Goal: Information Seeking & Learning: Learn about a topic

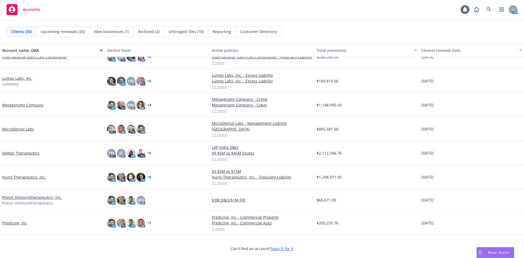
scroll to position [301, 0]
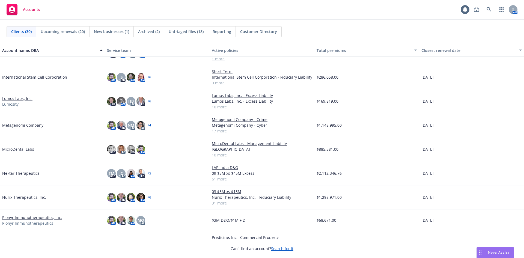
click at [22, 149] on link "MicroDental Labs" at bounding box center [18, 149] width 32 height 6
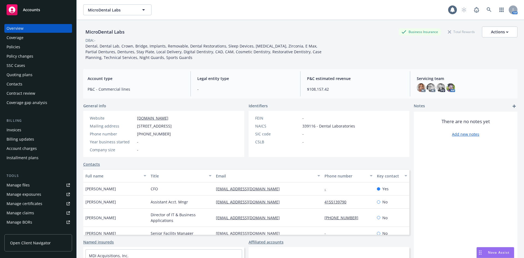
click at [19, 46] on div "Policies" at bounding box center [14, 47] width 14 height 9
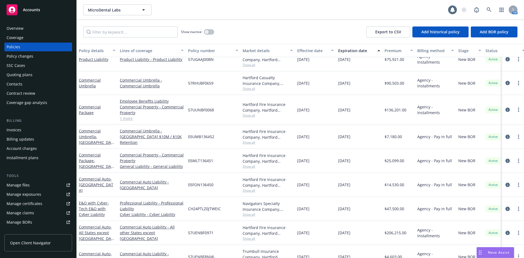
scroll to position [89, 0]
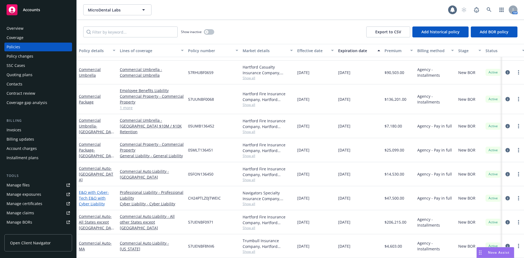
click at [92, 193] on span "- Tech E&O with Cyber Liability" at bounding box center [94, 198] width 30 height 17
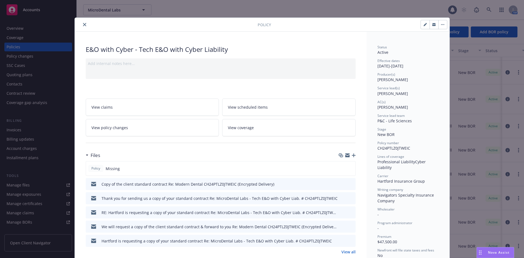
click at [83, 24] on icon "close" at bounding box center [84, 24] width 3 height 3
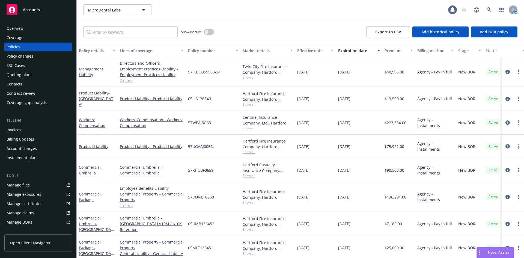
click at [124, 82] on link "2 more" at bounding box center [152, 80] width 64 height 6
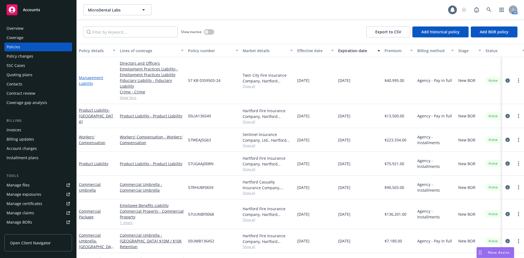
click at [94, 79] on link "Management Liability" at bounding box center [91, 80] width 24 height 11
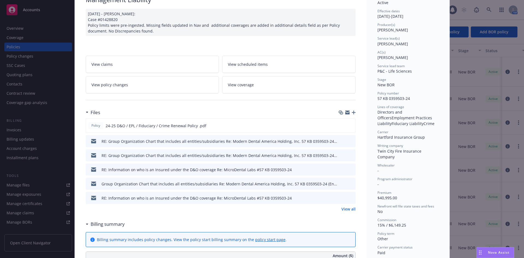
scroll to position [55, 0]
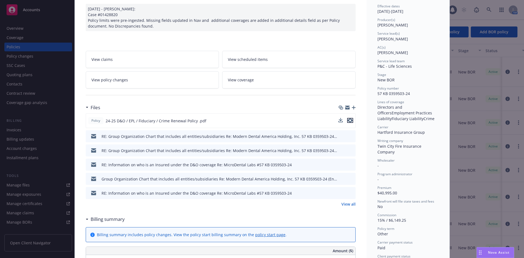
click at [348, 120] on icon "preview file" at bounding box center [350, 120] width 5 height 4
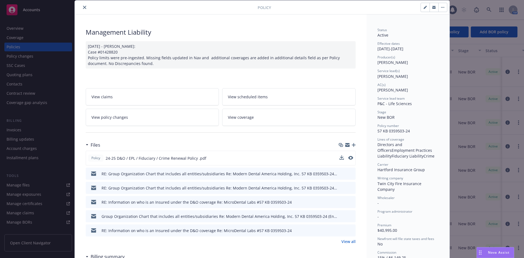
scroll to position [0, 0]
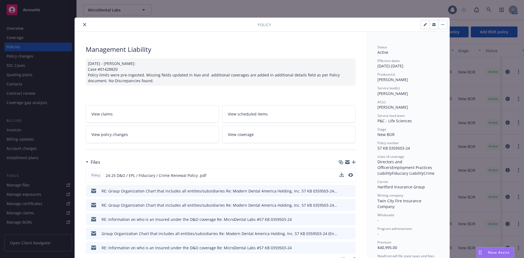
click at [83, 26] on icon "close" at bounding box center [84, 24] width 3 height 3
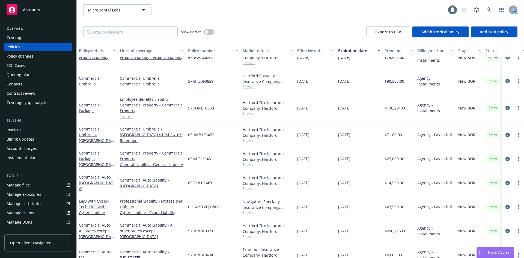
scroll to position [89, 0]
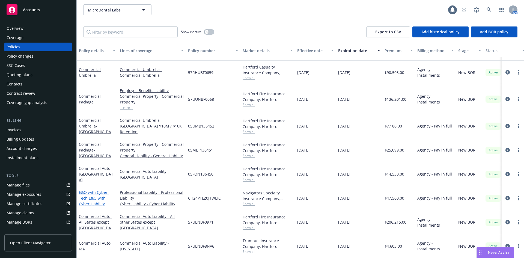
click at [94, 194] on span "- Tech E&O with Cyber Liability" at bounding box center [94, 198] width 30 height 17
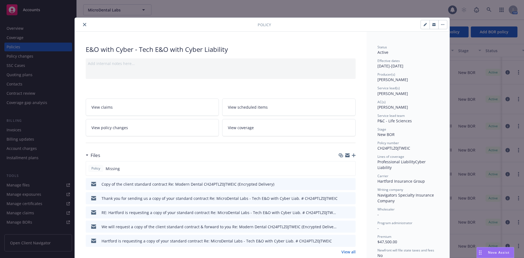
scroll to position [16, 0]
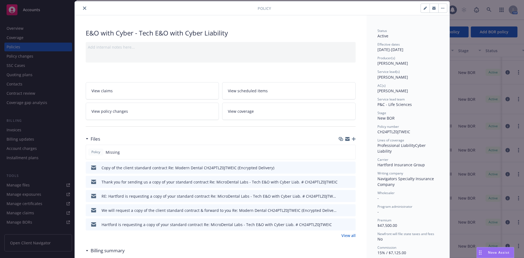
click at [345, 235] on link "View all" at bounding box center [348, 235] width 14 height 6
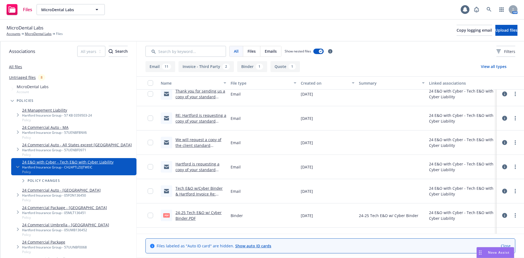
scroll to position [82, 0]
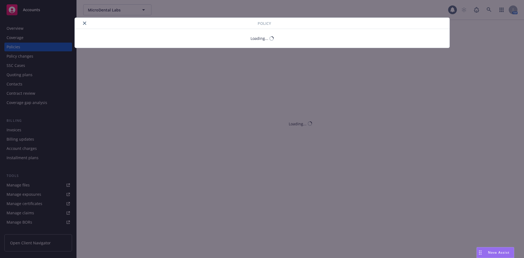
click at [85, 23] on button "close" at bounding box center [84, 23] width 7 height 7
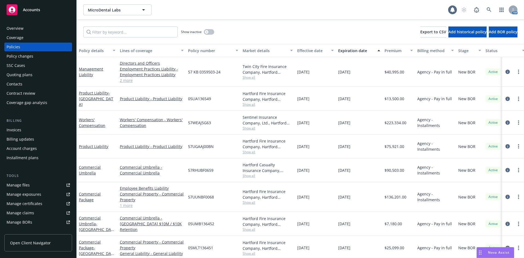
click at [82, 25] on div "Show inactive Export to CSV Add historical policy Add BOR policy" at bounding box center [300, 32] width 447 height 24
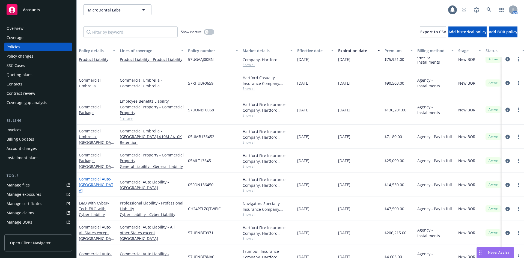
scroll to position [89, 0]
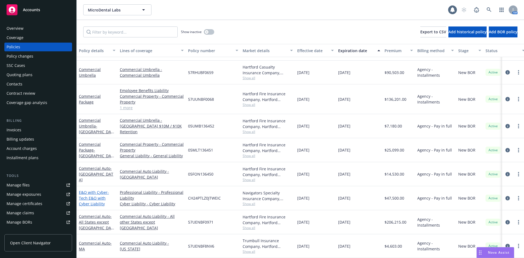
click at [94, 190] on link "E&O with Cyber - Tech E&O with Cyber Liability" at bounding box center [94, 198] width 30 height 17
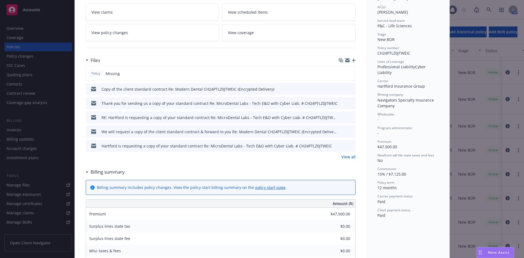
scroll to position [98, 0]
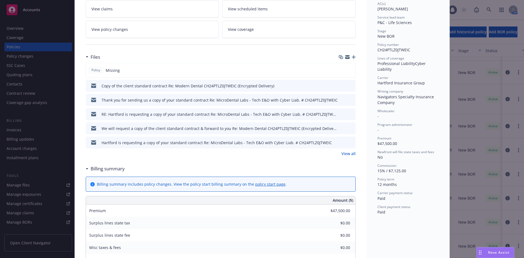
click at [344, 154] on link "View all" at bounding box center [348, 154] width 14 height 6
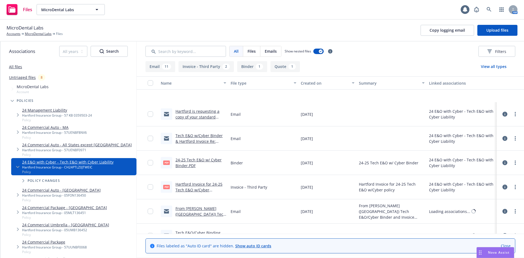
scroll to position [136, 0]
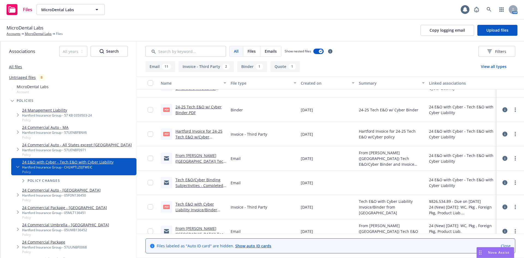
click at [200, 107] on link "24-25 Tech E&O w/ Cyber Binder.PDF" at bounding box center [198, 109] width 46 height 11
click at [14, 12] on icon at bounding box center [12, 10] width 7 height 6
click at [33, 34] on link "MicroDental Labs" at bounding box center [38, 33] width 27 height 5
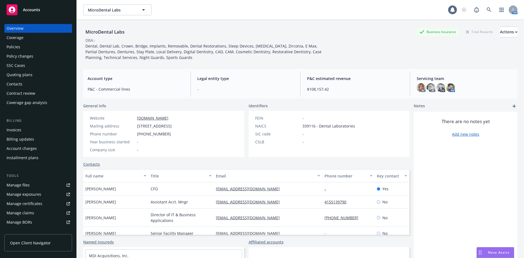
click at [25, 49] on div "Policies" at bounding box center [38, 47] width 63 height 9
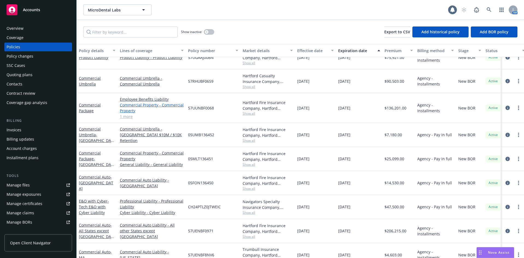
scroll to position [34, 0]
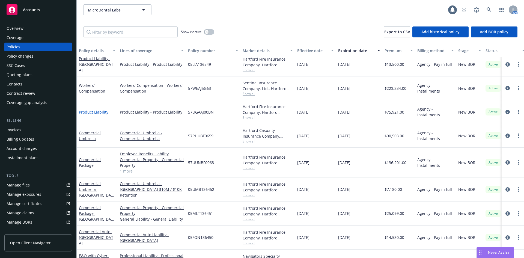
click at [95, 111] on link "Product Liability" at bounding box center [93, 111] width 29 height 5
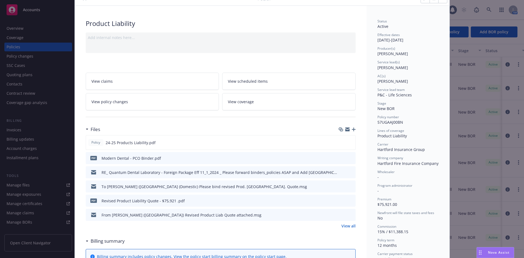
scroll to position [27, 0]
click at [348, 143] on button at bounding box center [350, 141] width 5 height 6
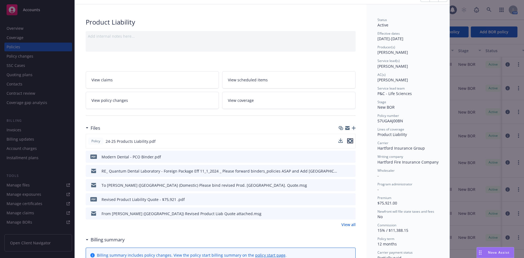
click at [349, 140] on icon "preview file" at bounding box center [350, 141] width 5 height 4
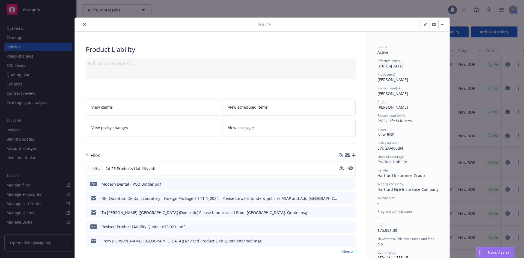
click at [83, 26] on icon "close" at bounding box center [84, 24] width 3 height 3
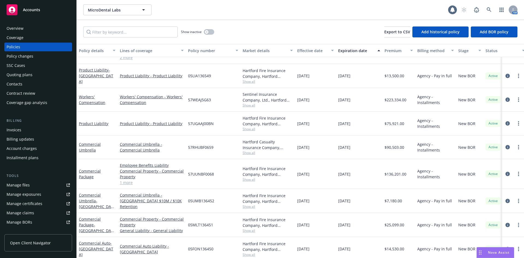
scroll to position [7, 0]
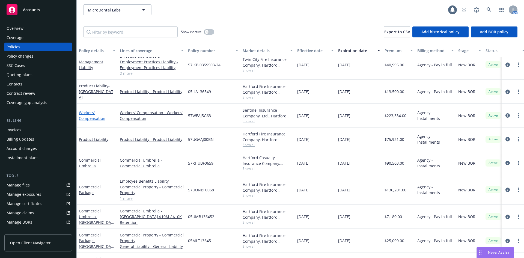
click at [87, 119] on link "Workers' Compensation" at bounding box center [92, 115] width 26 height 11
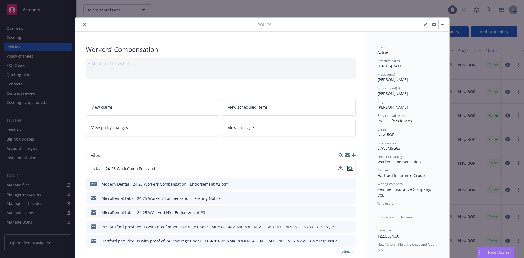
click at [348, 167] on icon "preview file" at bounding box center [350, 168] width 5 height 4
click at [83, 25] on icon "close" at bounding box center [84, 24] width 3 height 3
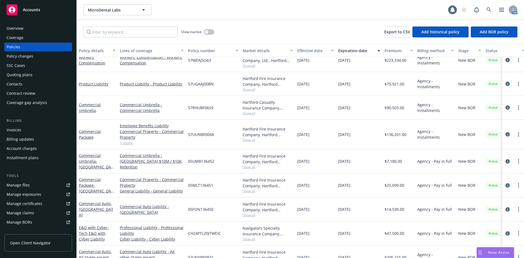
scroll to position [89, 0]
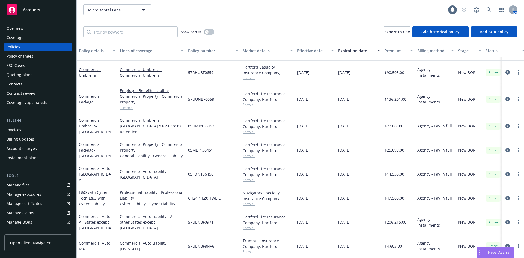
click at [259, 20] on div "Show inactive Export to CSV Add historical policy Add BOR policy" at bounding box center [300, 32] width 447 height 24
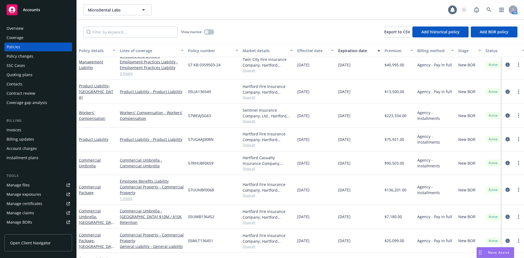
scroll to position [0, 0]
